Goal: Task Accomplishment & Management: Complete application form

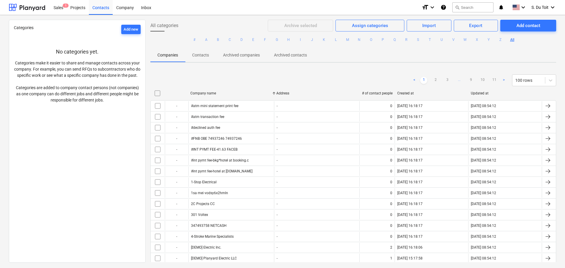
scroll to position [29, 0]
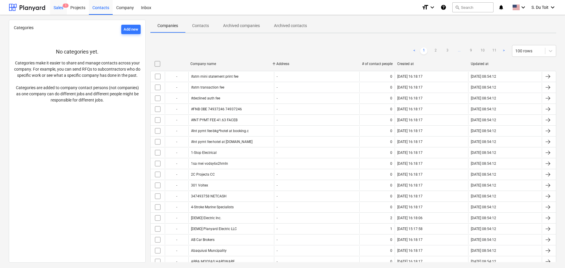
click at [60, 4] on div "Sales 1" at bounding box center [58, 7] width 17 height 15
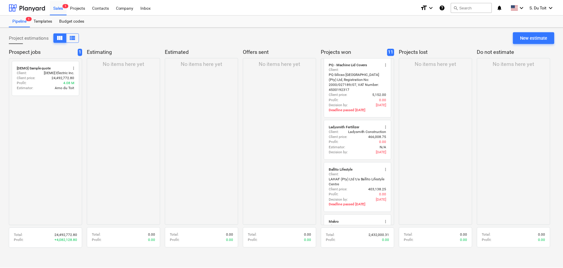
scroll to position [59, 0]
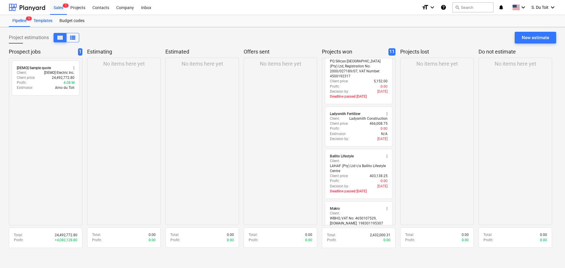
click at [41, 23] on div "Templates" at bounding box center [43, 21] width 26 height 12
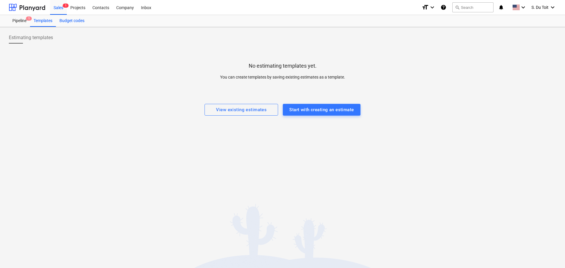
click at [65, 20] on div "Budget codes" at bounding box center [72, 21] width 32 height 12
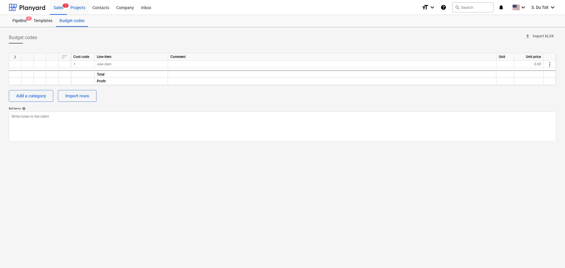
click at [74, 9] on div "Projects" at bounding box center [78, 7] width 22 height 15
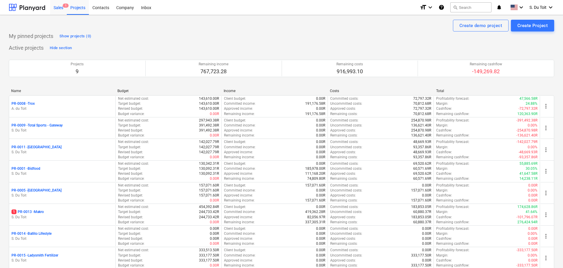
click at [57, 4] on div "Sales 1" at bounding box center [58, 7] width 17 height 15
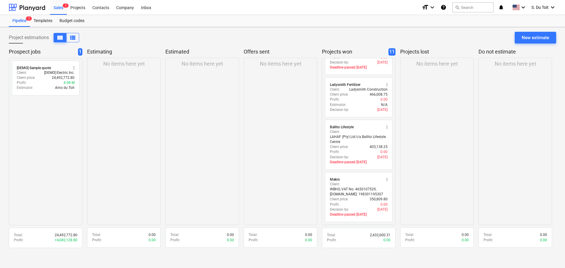
scroll to position [88, 0]
click at [544, 39] on div "New estimate" at bounding box center [535, 38] width 27 height 8
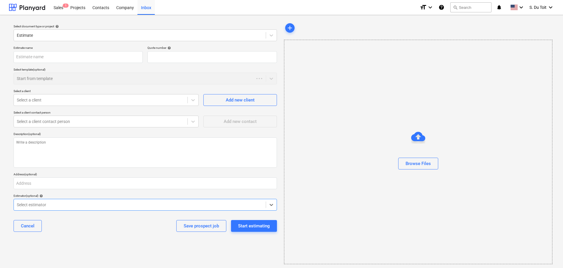
type textarea "x"
type input "QU-0018"
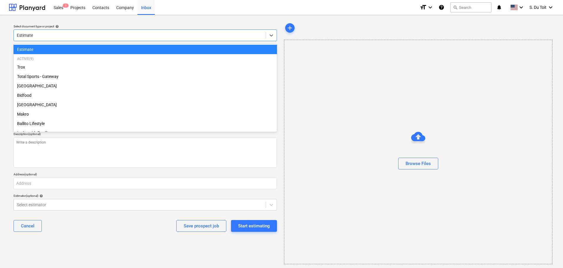
click at [70, 36] on div at bounding box center [140, 35] width 246 height 6
click at [65, 53] on div "Estimate" at bounding box center [145, 49] width 263 height 9
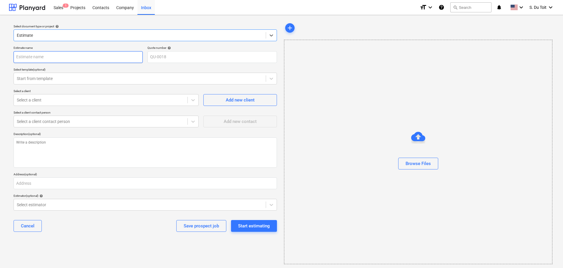
click at [48, 57] on input "text" at bounding box center [78, 57] width 129 height 12
type textarea "x"
type input "U"
type textarea "x"
type input "Um"
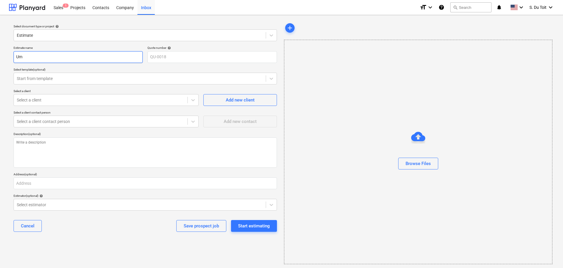
type textarea "x"
type input "Umz"
type textarea "x"
type input "Umzi"
type textarea "x"
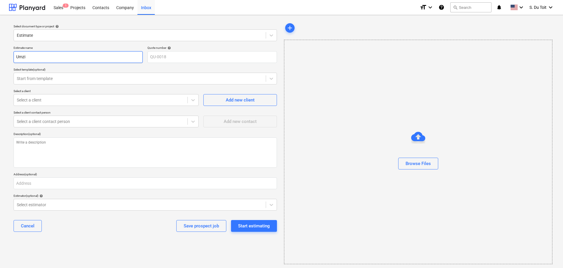
type input "Umzim"
type textarea "x"
type input "Umzimj"
type textarea "x"
type input "Umzim"
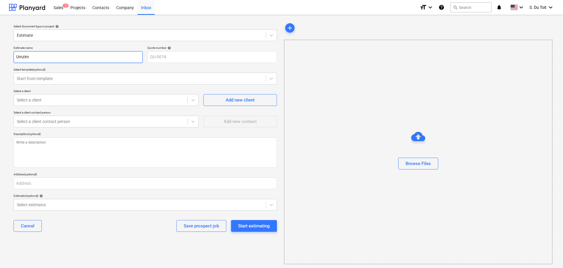
type textarea "x"
type input "Umzimk"
type textarea "x"
type input "Umzimku"
type textarea "x"
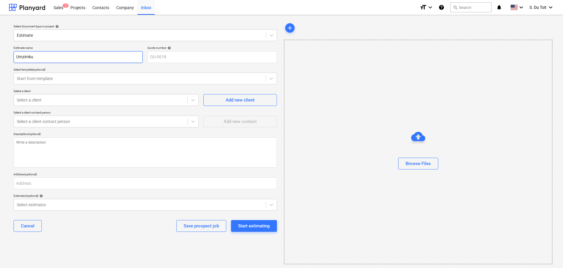
type input "Umzimkul"
type textarea "x"
type input "Umzimkulu"
type textarea "x"
click at [56, 83] on div "Start from template" at bounding box center [140, 78] width 252 height 8
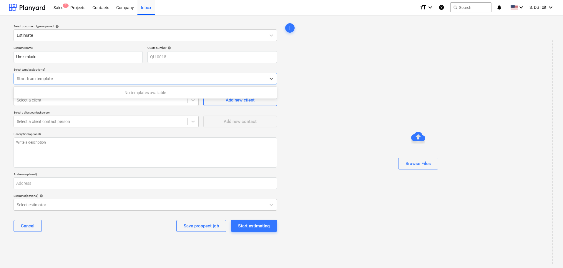
click at [57, 81] on div at bounding box center [140, 79] width 246 height 6
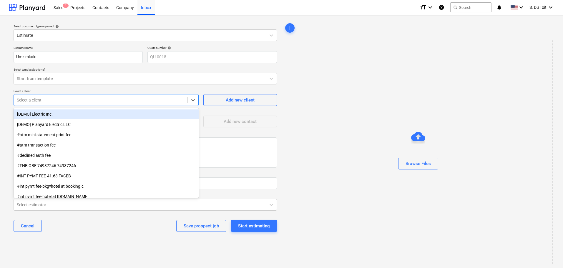
click at [33, 100] on div at bounding box center [101, 100] width 168 height 6
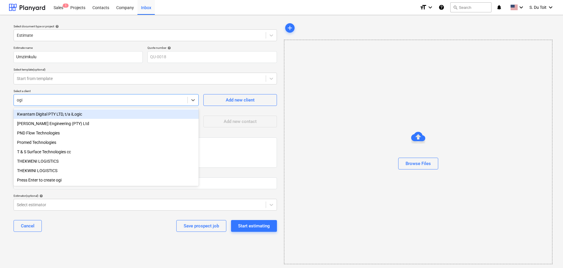
type input "ogil"
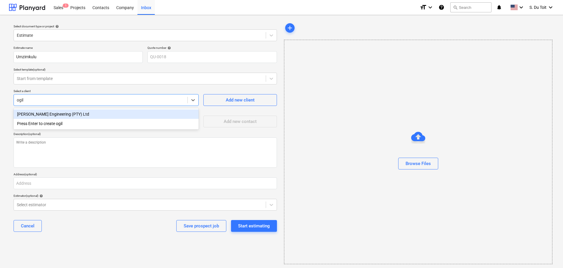
click at [35, 118] on div "[PERSON_NAME] Engineering (PTY) Ltd" at bounding box center [106, 113] width 185 height 9
type textarea "x"
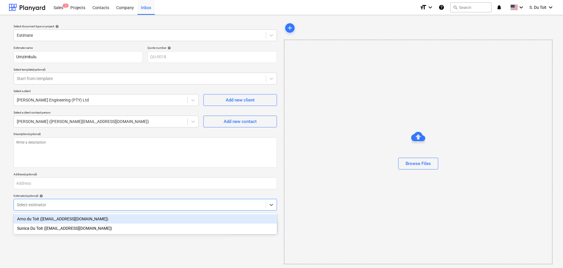
click at [59, 202] on div at bounding box center [140, 205] width 246 height 6
click at [58, 219] on div "Arno du Toit ([EMAIL_ADDRESS][DOMAIN_NAME])" at bounding box center [145, 218] width 263 height 9
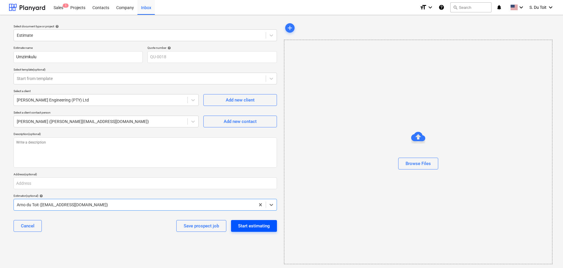
click at [260, 230] on button "Start estimating" at bounding box center [254, 226] width 46 height 12
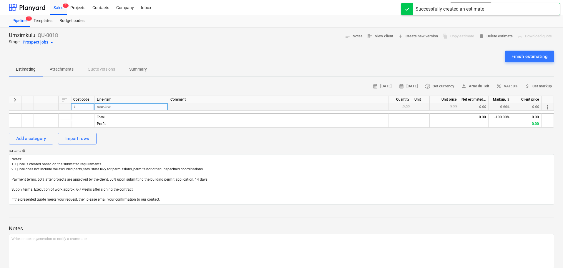
click at [109, 107] on span "new item" at bounding box center [104, 107] width 14 height 4
click at [402, 106] on div "0.00" at bounding box center [400, 106] width 24 height 7
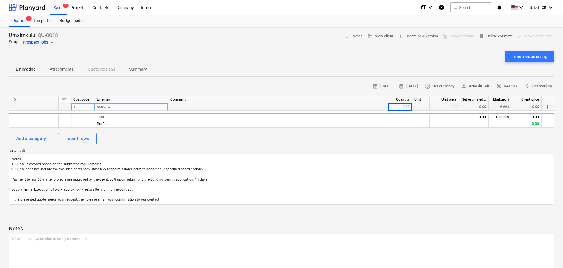
click at [407, 106] on div "0.00" at bounding box center [400, 106] width 24 height 7
click at [91, 104] on div "1" at bounding box center [83, 106] width 24 height 7
click at [120, 106] on div "new item" at bounding box center [131, 106] width 74 height 7
click at [406, 107] on div "0.00" at bounding box center [400, 106] width 24 height 7
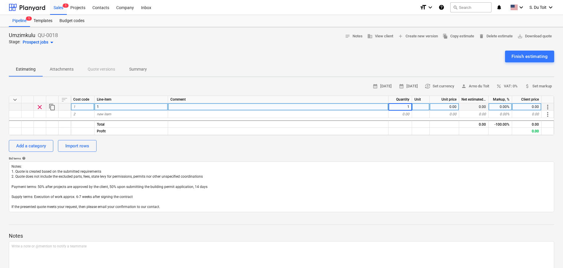
type textarea "x"
click at [422, 106] on div at bounding box center [421, 106] width 18 height 7
type input "1"
type textarea "x"
click at [132, 104] on div "1" at bounding box center [131, 106] width 74 height 7
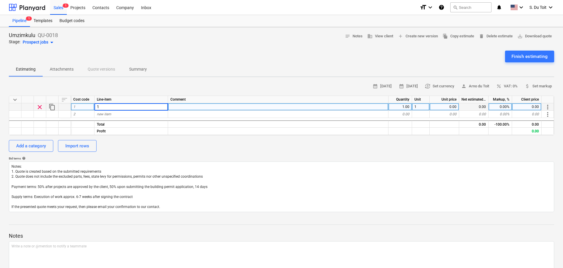
click at [131, 106] on input "1" at bounding box center [130, 106] width 73 height 7
type input "QU-1454"
type textarea "x"
click at [424, 108] on div "1" at bounding box center [421, 106] width 18 height 7
click at [455, 107] on div "0.00" at bounding box center [444, 106] width 29 height 7
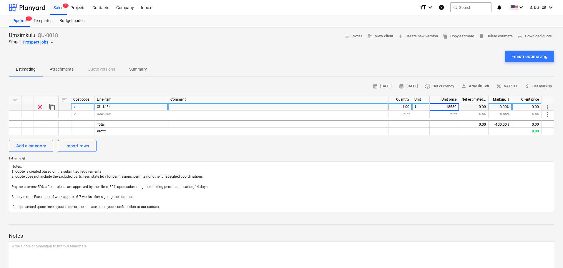
type input "186300"
type textarea "x"
click at [501, 109] on div "0.00%" at bounding box center [501, 106] width 24 height 7
click at [511, 87] on span "percent VAT: 0%" at bounding box center [506, 86] width 21 height 7
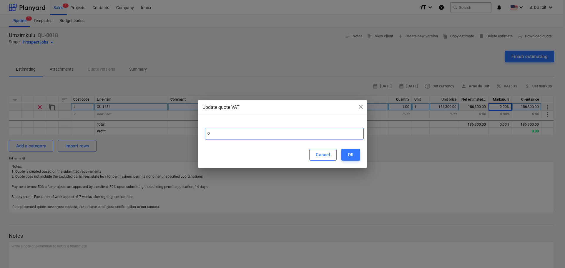
drag, startPoint x: 242, startPoint y: 133, endPoint x: 199, endPoint y: 132, distance: 43.3
click at [199, 132] on div "0" at bounding box center [283, 131] width 170 height 21
type input "15"
click at [358, 157] on button "OK" at bounding box center [350, 155] width 19 height 12
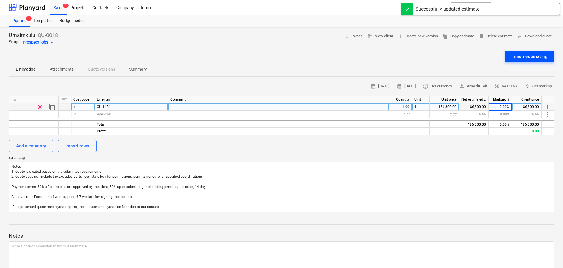
click at [535, 59] on div "Finish estimating" at bounding box center [529, 57] width 36 height 8
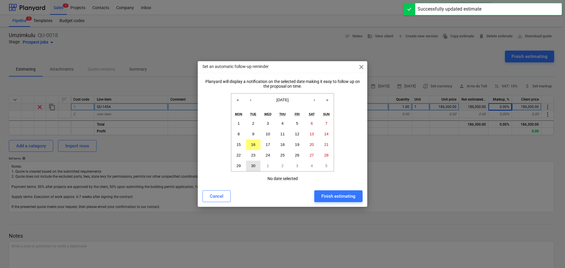
click at [260, 165] on button "30" at bounding box center [253, 166] width 15 height 11
click at [345, 194] on div "Finish estimating" at bounding box center [338, 196] width 34 height 8
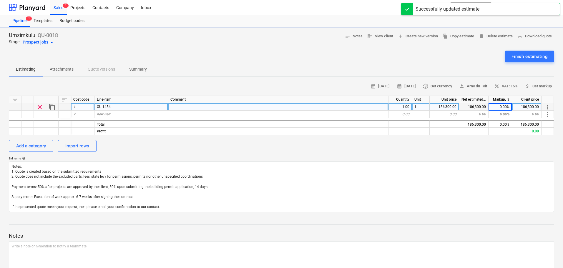
type textarea "x"
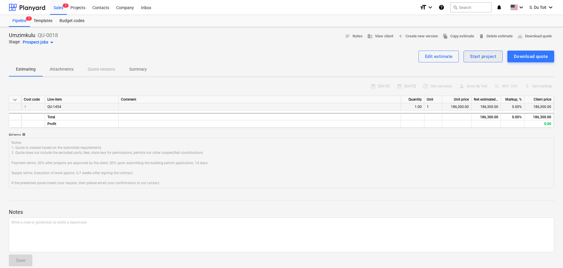
click at [486, 54] on div "Start project" at bounding box center [483, 57] width 26 height 8
